Goal: Book appointment/travel/reservation

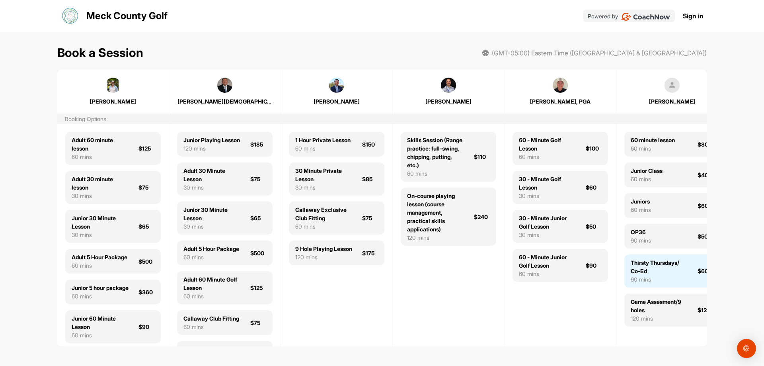
click at [659, 261] on div "Thirsty Thursdays/ Co-Ed" at bounding box center [659, 266] width 57 height 17
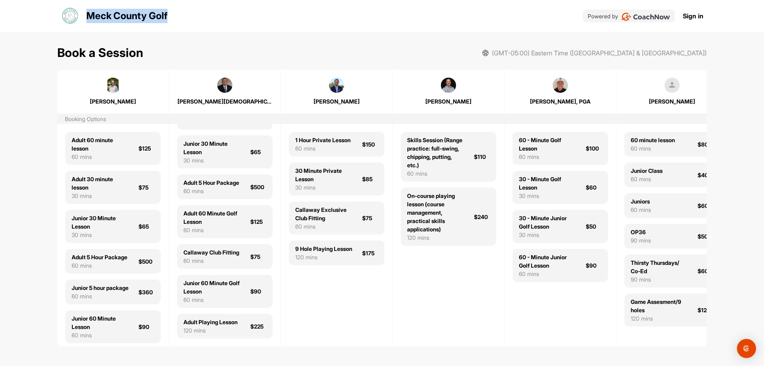
drag, startPoint x: 84, startPoint y: 15, endPoint x: 186, endPoint y: 14, distance: 101.9
click at [186, 14] on div "Meck County Golf Powered by Sign in" at bounding box center [382, 15] width 643 height 19
copy p "Meck County Golf"
